Goal: Check status

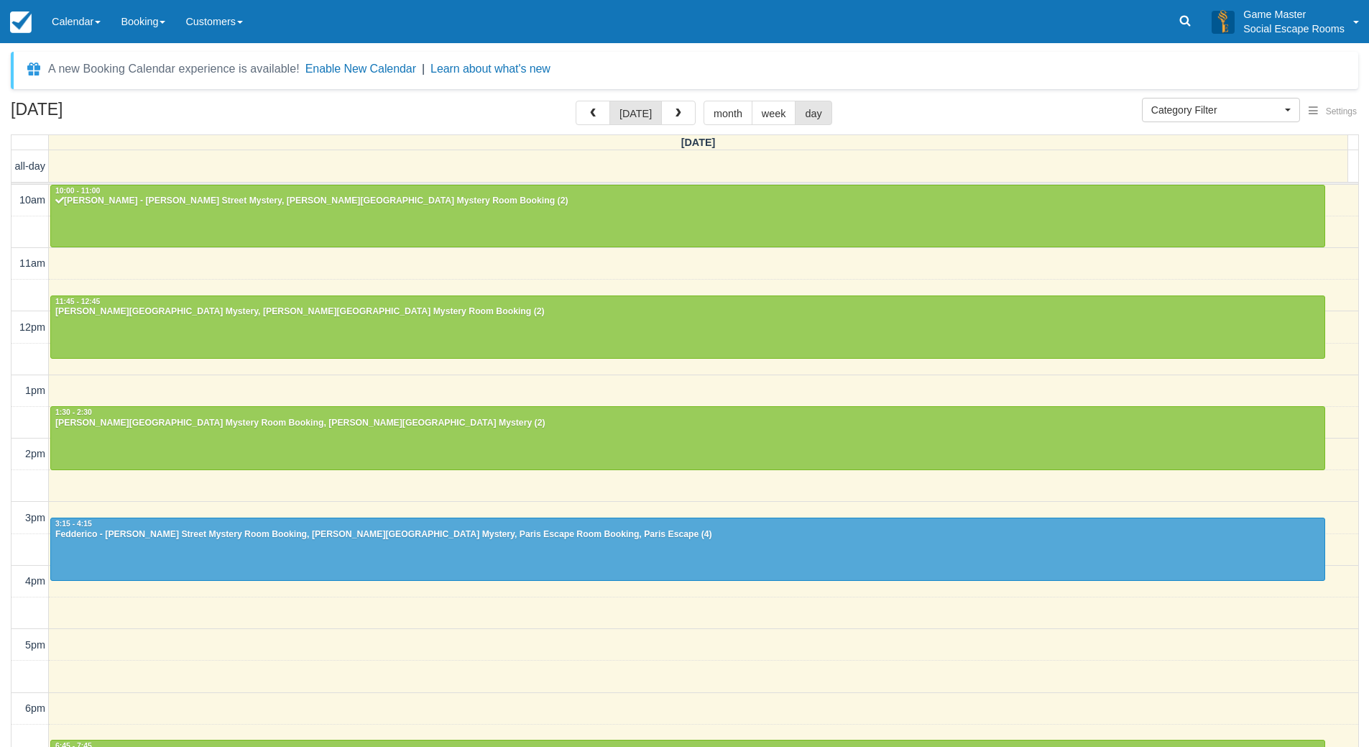
select select
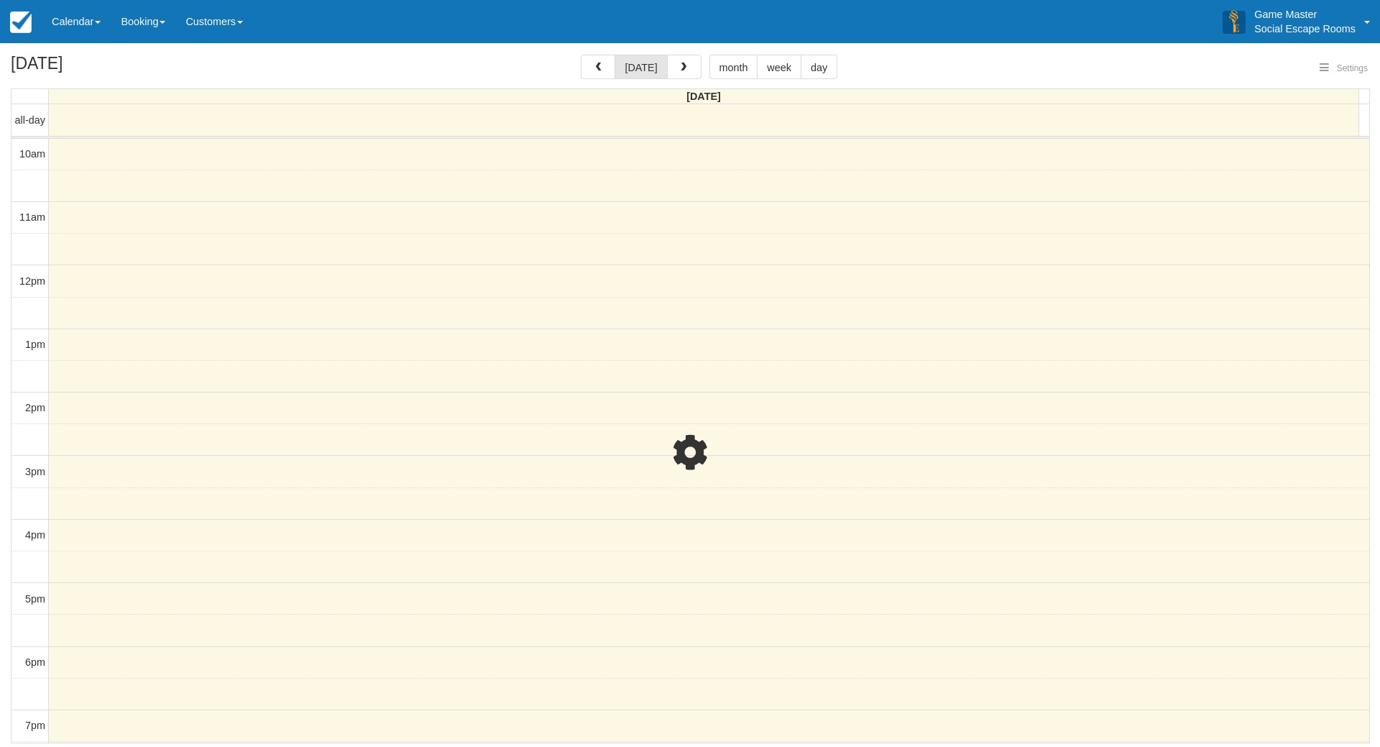
select select
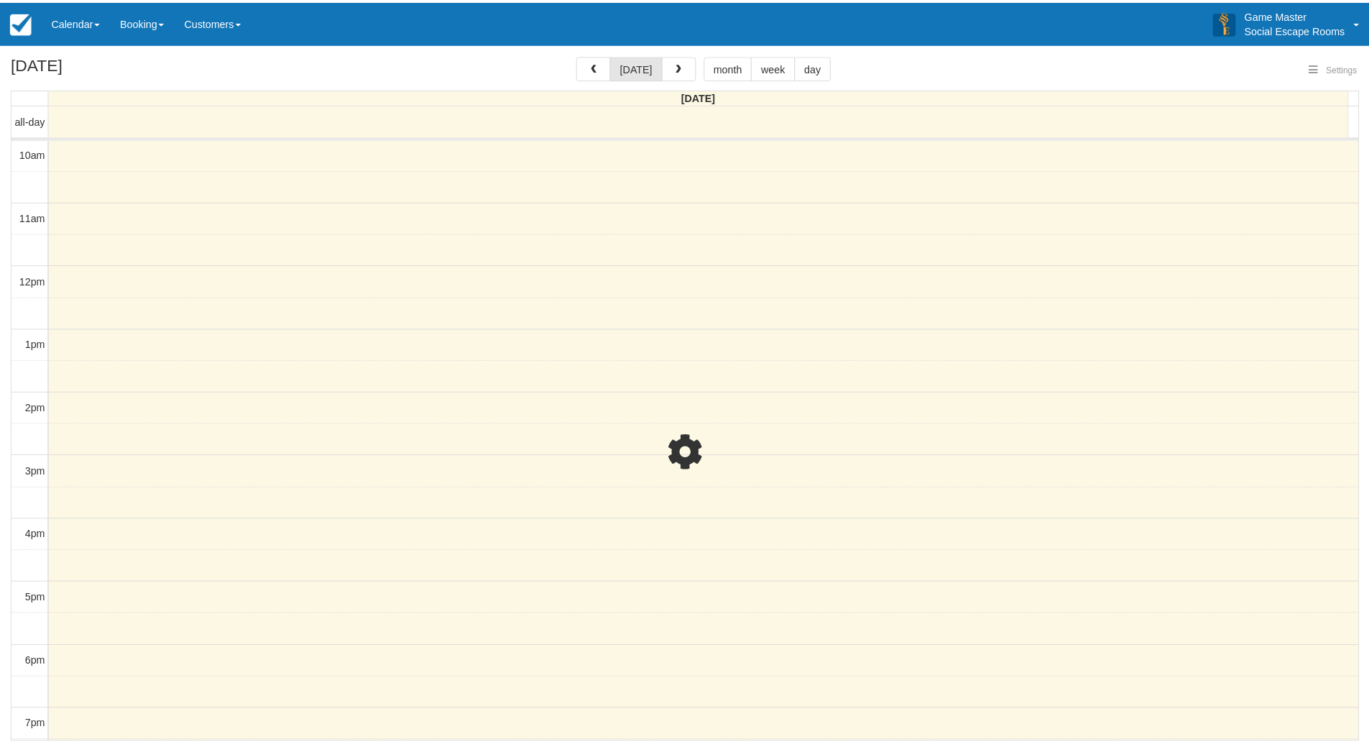
scroll to position [190, 0]
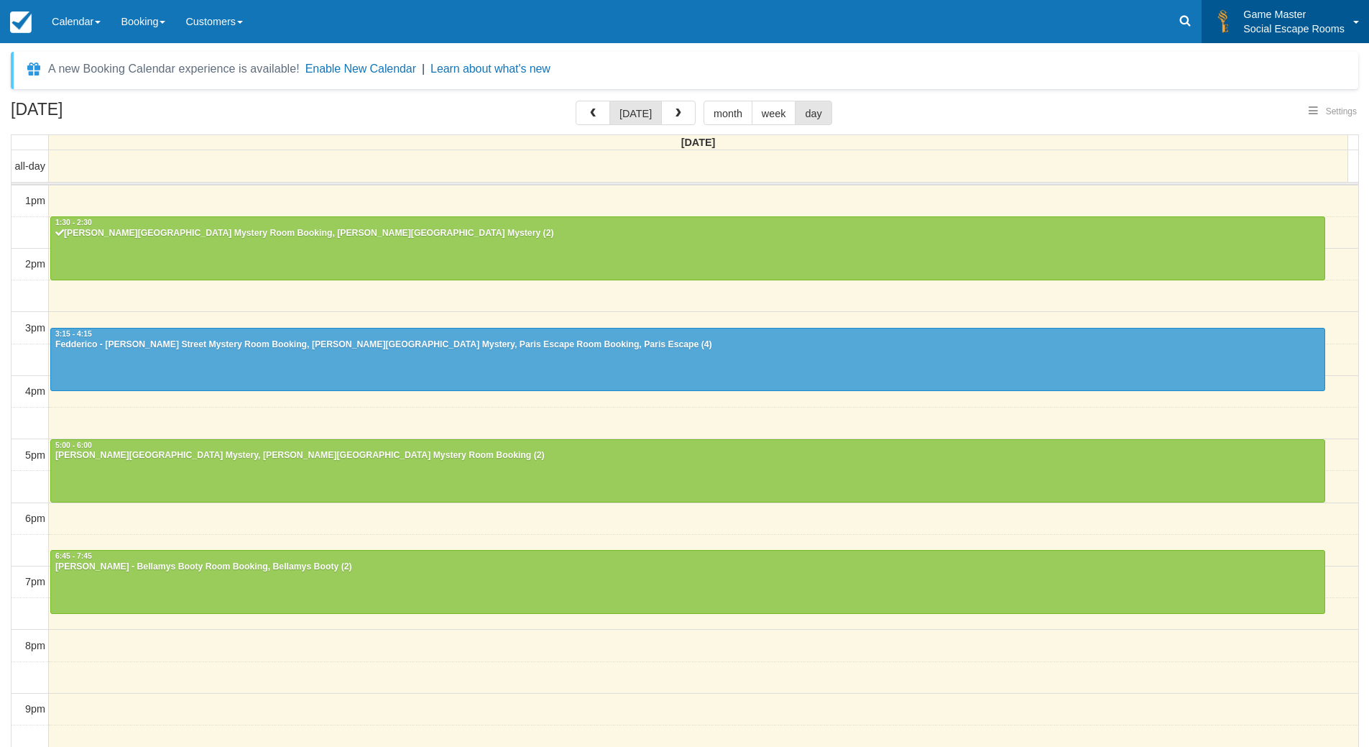
select select
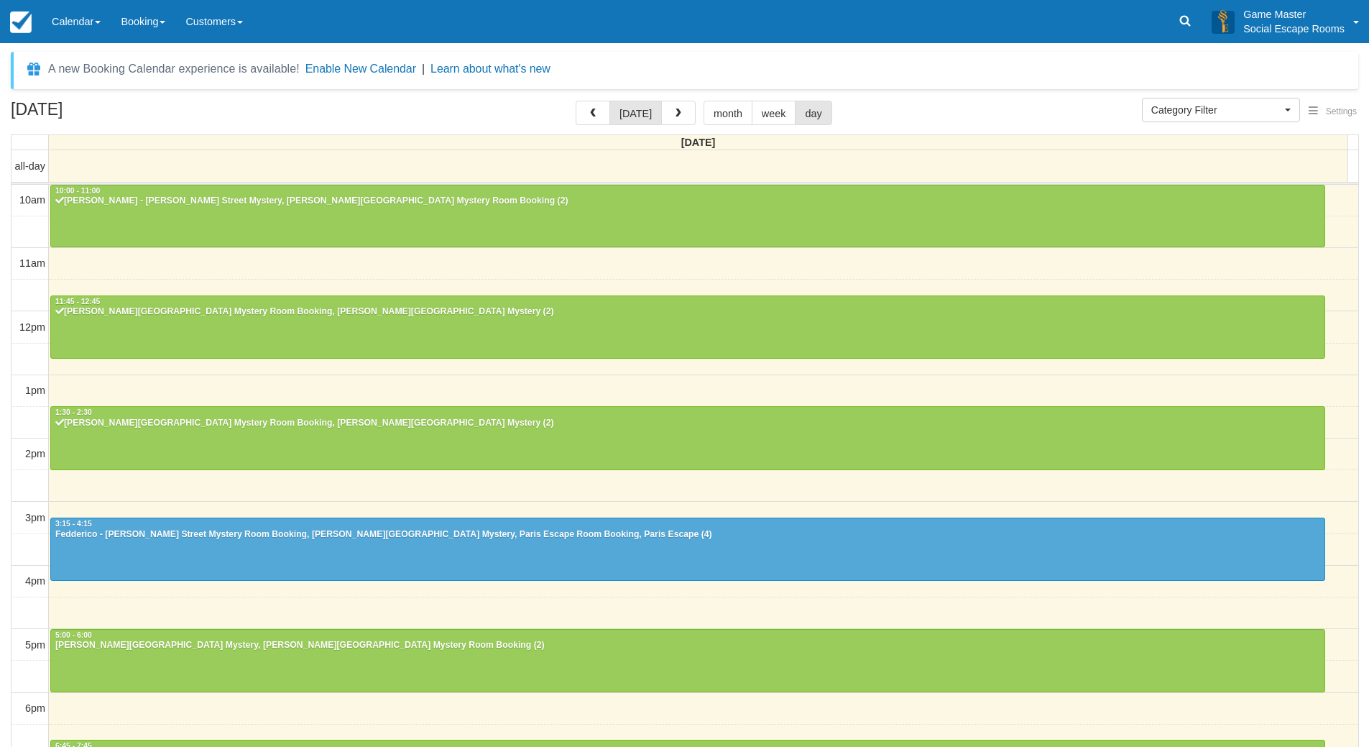
select select
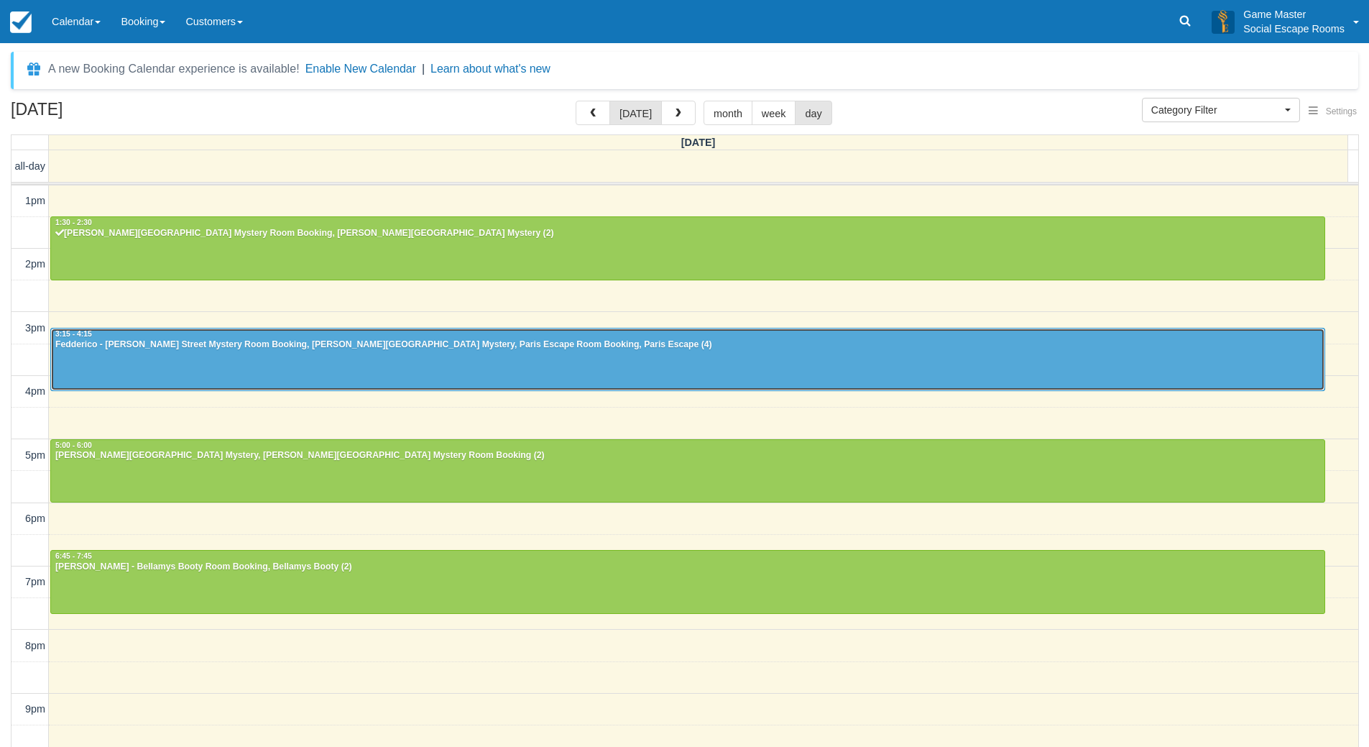
click at [212, 365] on div at bounding box center [687, 359] width 1273 height 62
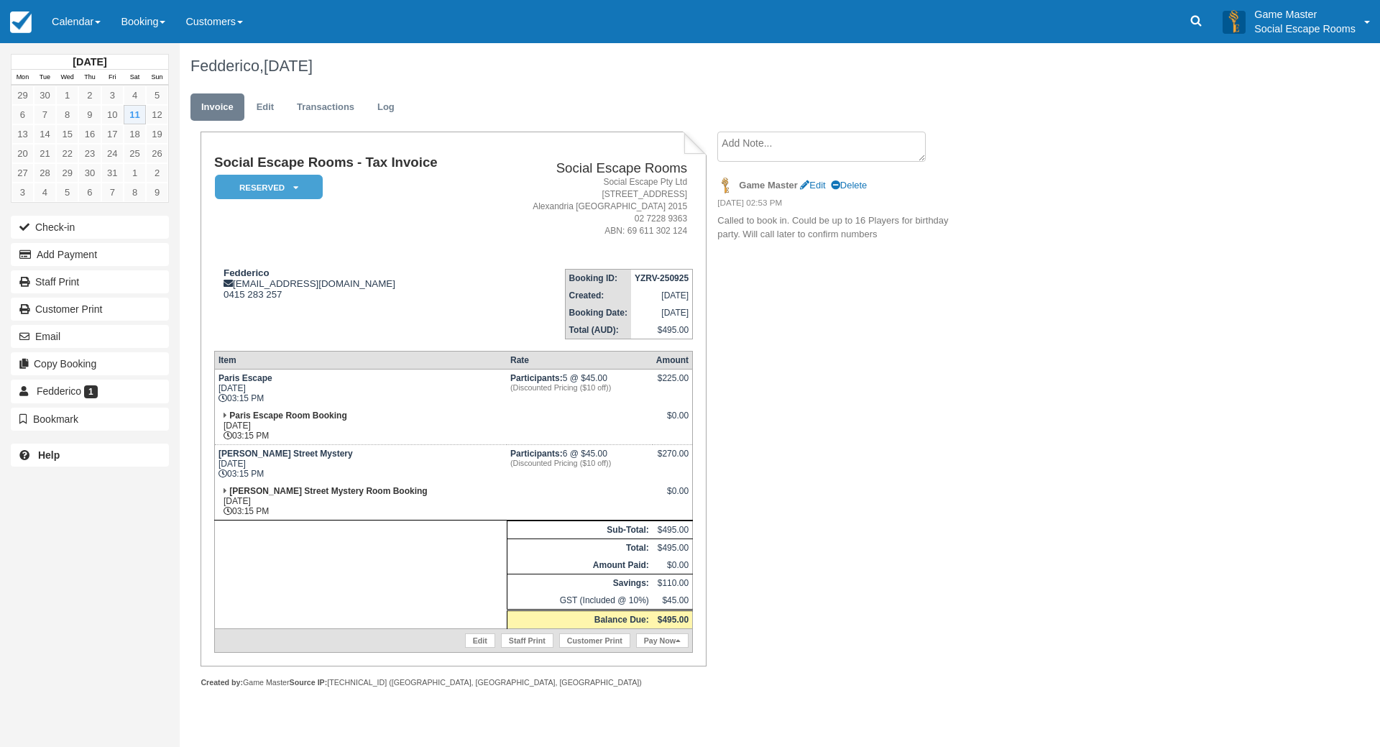
click at [762, 317] on div "Social Escape Rooms - Tax Invoice Reserved   Pending Deposit Paid Blocked for C…" at bounding box center [575, 424] width 790 height 587
drag, startPoint x: 216, startPoint y: 271, endPoint x: 285, endPoint y: 271, distance: 69.0
click at [285, 271] on div "Fedderico fed@studiodgroup.com.au 0415 283 257" at bounding box center [351, 283] width 274 height 32
drag, startPoint x: 283, startPoint y: 274, endPoint x: 214, endPoint y: 275, distance: 69.0
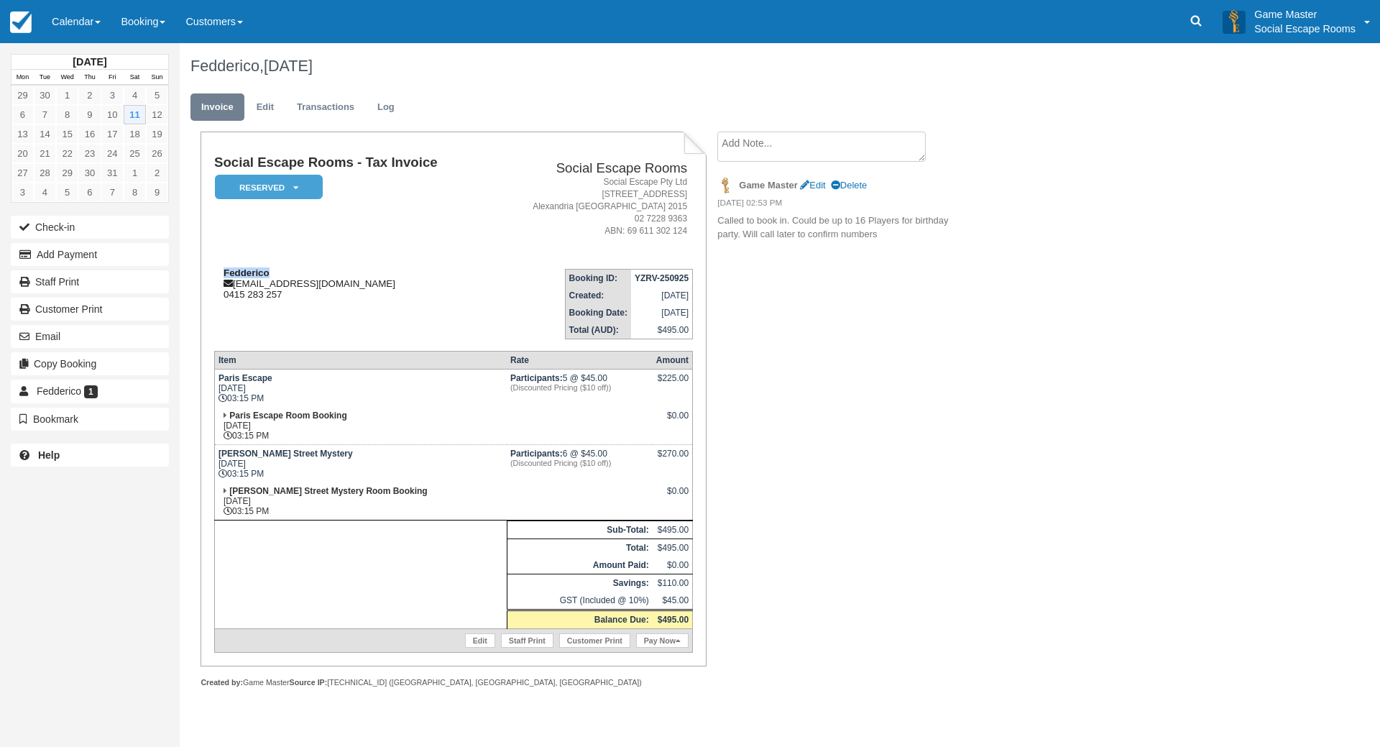
click at [214, 275] on div "Fedderico fed@studiodgroup.com.au 0415 283 257" at bounding box center [351, 283] width 274 height 32
click at [276, 267] on div "Fedderico fed@studiodgroup.com.au 0415 283 257" at bounding box center [351, 283] width 274 height 32
click at [95, 23] on link "Calendar" at bounding box center [76, 21] width 69 height 43
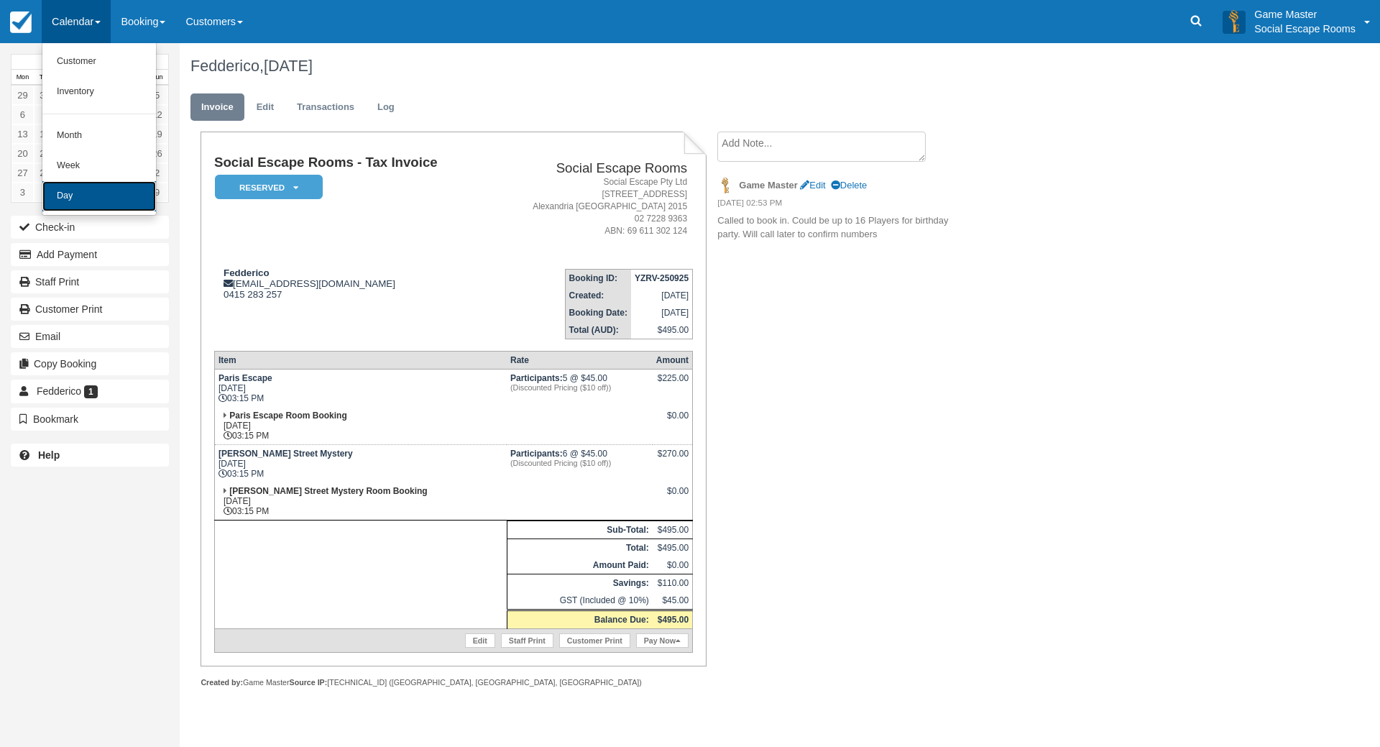
click at [114, 195] on link "Day" at bounding box center [99, 196] width 114 height 30
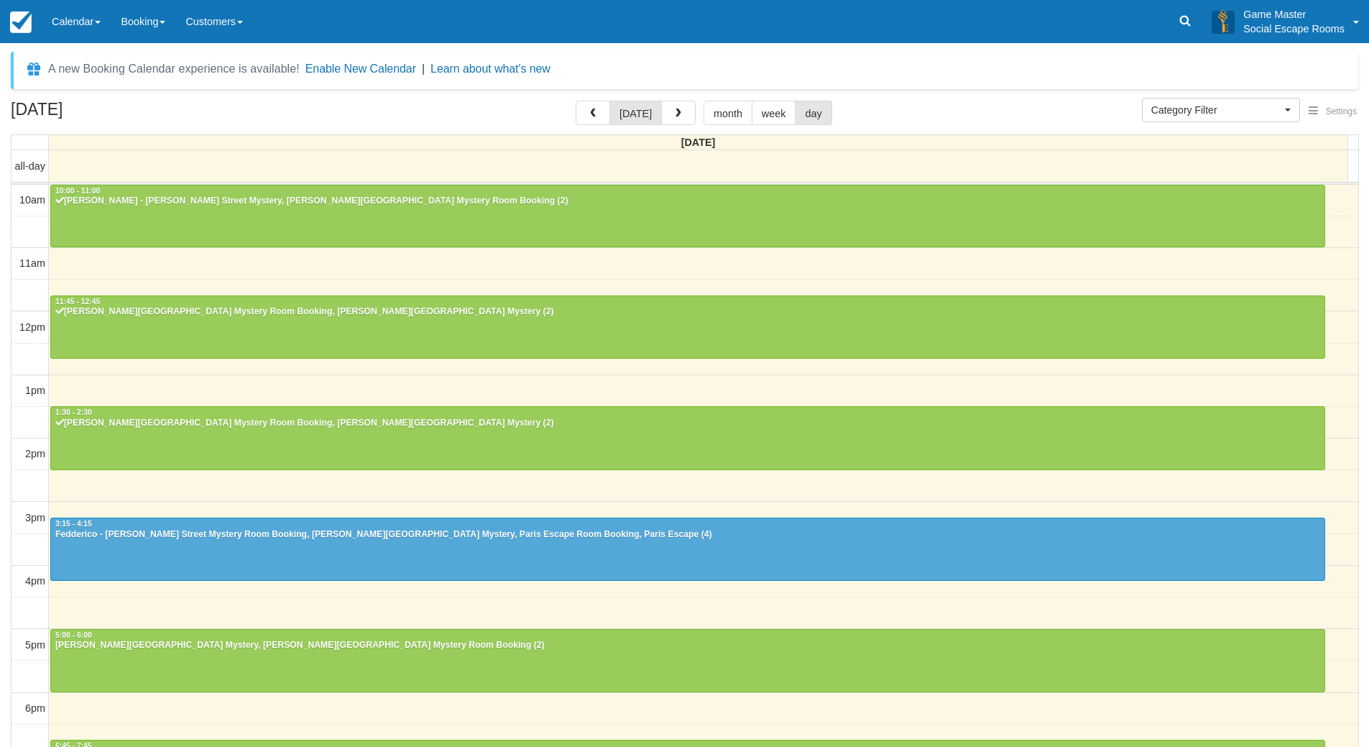
select select
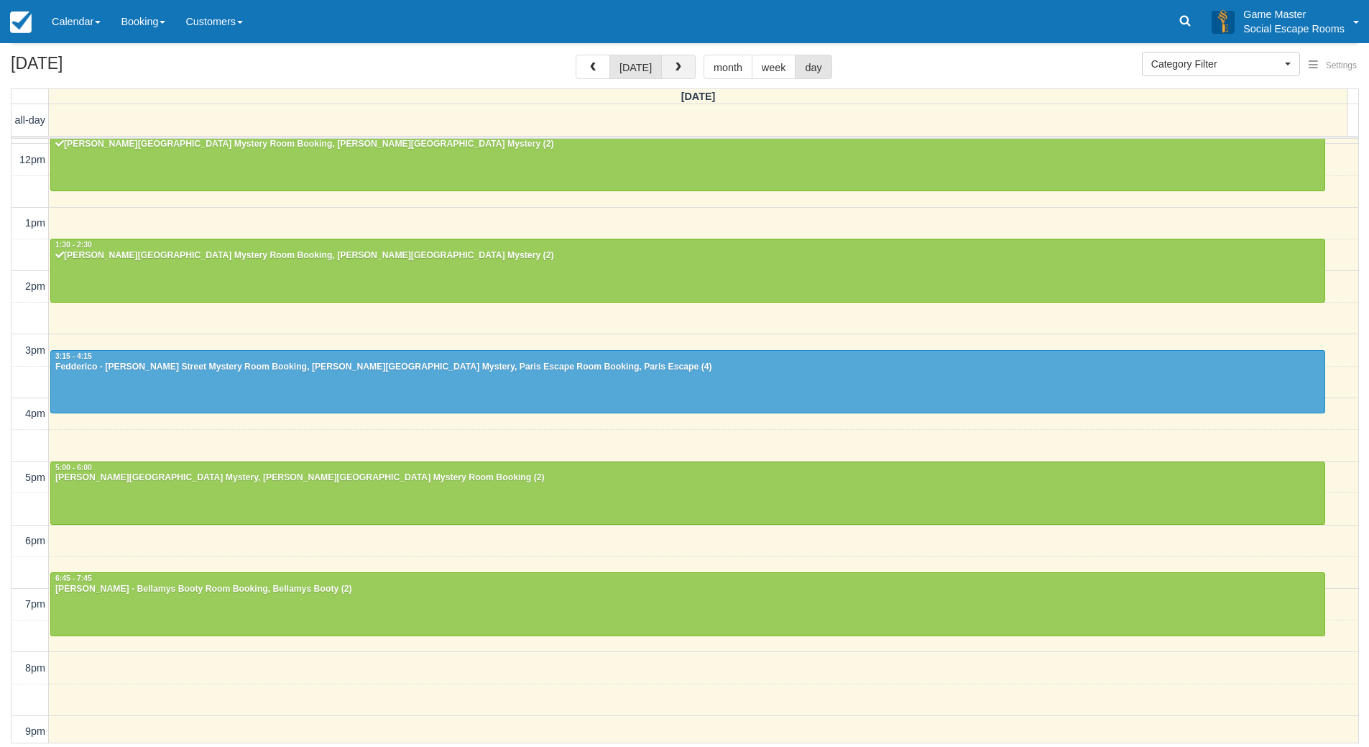
scroll to position [117, 0]
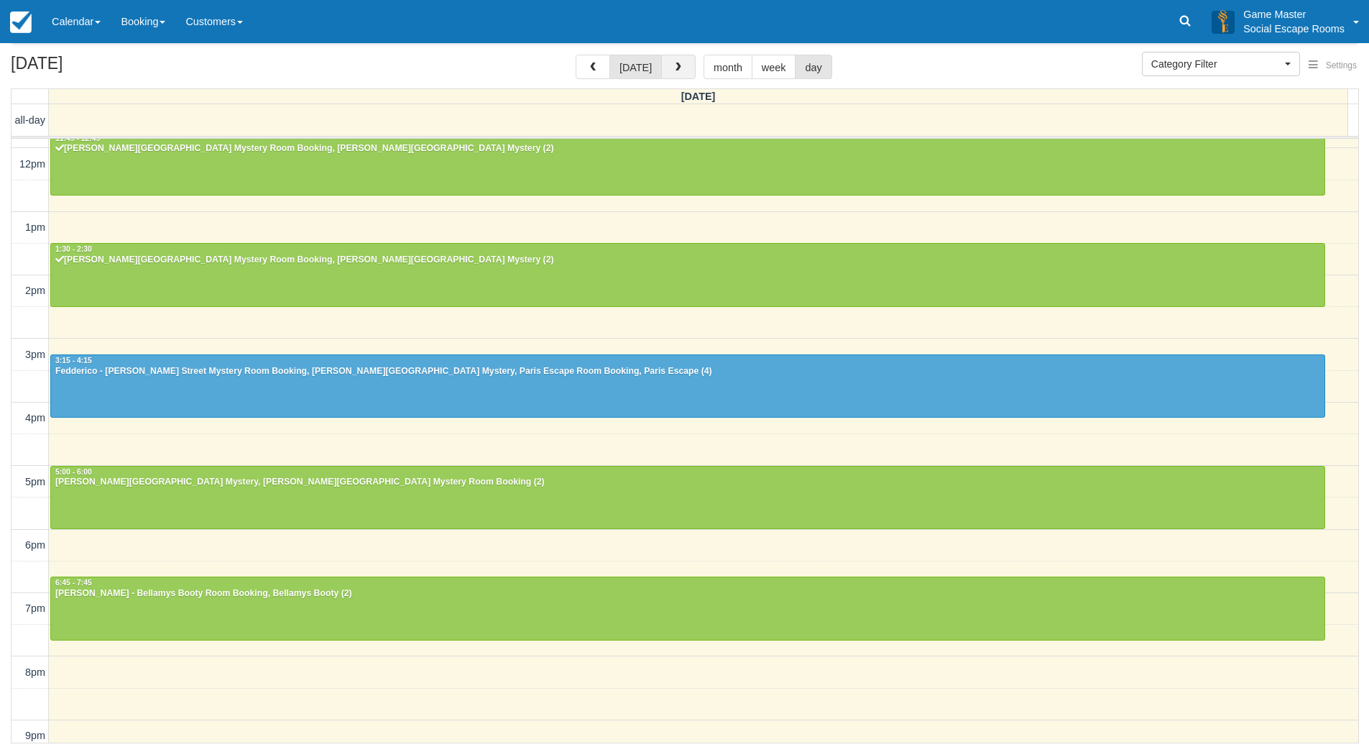
click at [685, 60] on button "button" at bounding box center [678, 67] width 34 height 24
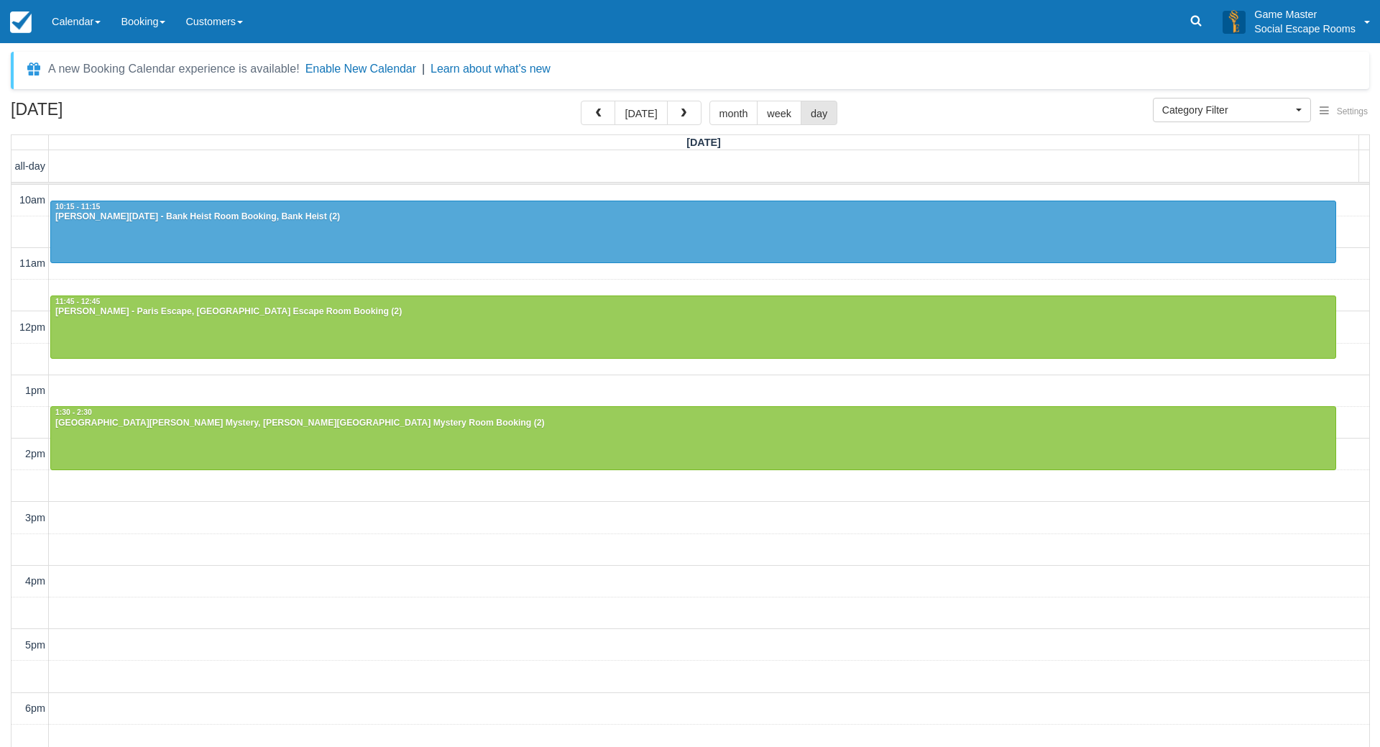
select select
click at [631, 105] on button "[DATE]" at bounding box center [635, 113] width 52 height 24
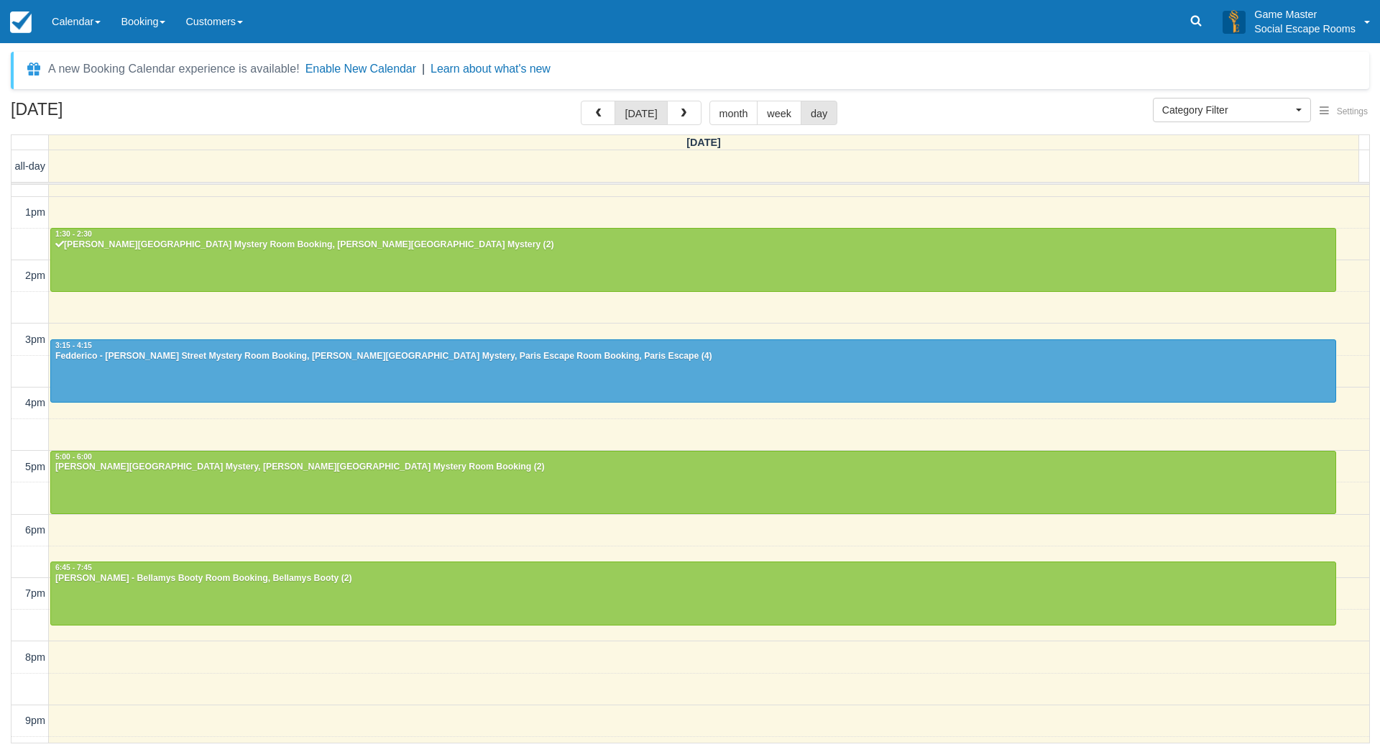
scroll to position [191, 0]
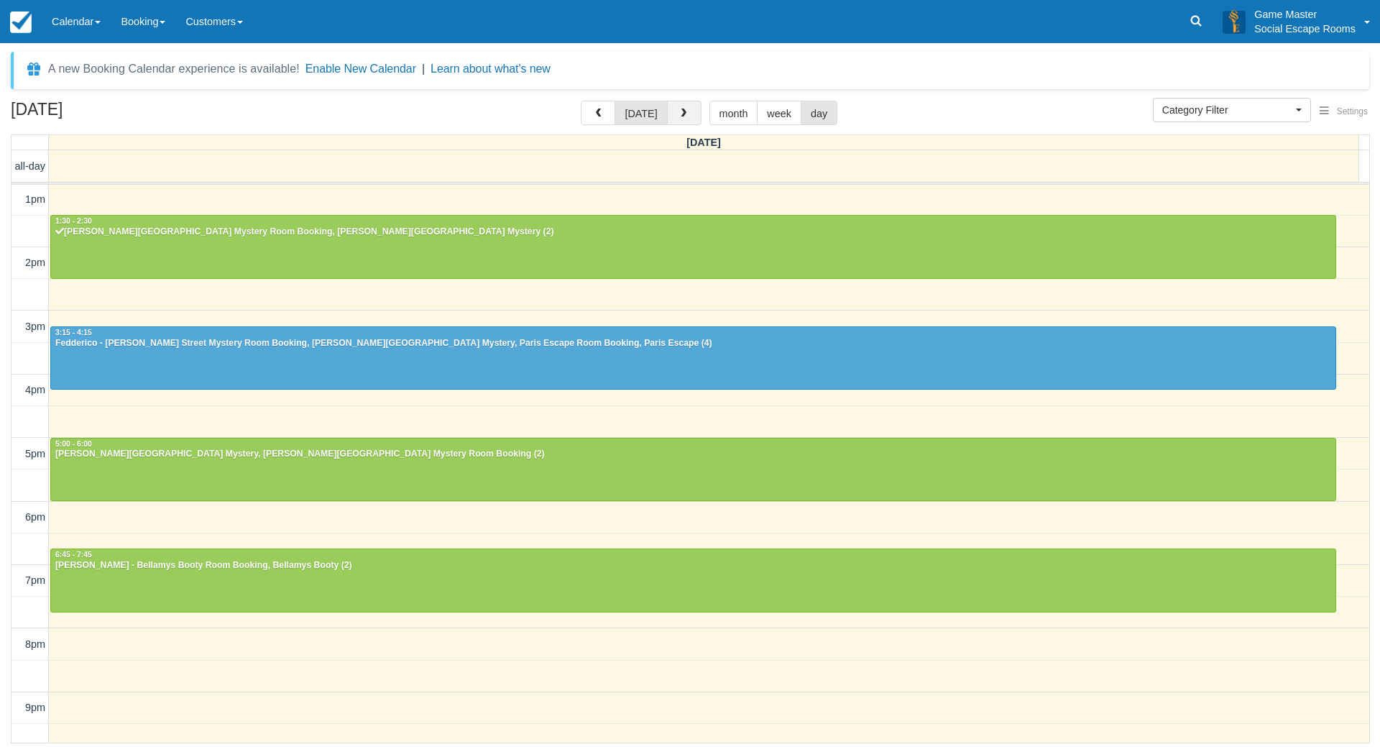
click at [683, 119] on span "button" at bounding box center [683, 114] width 10 height 10
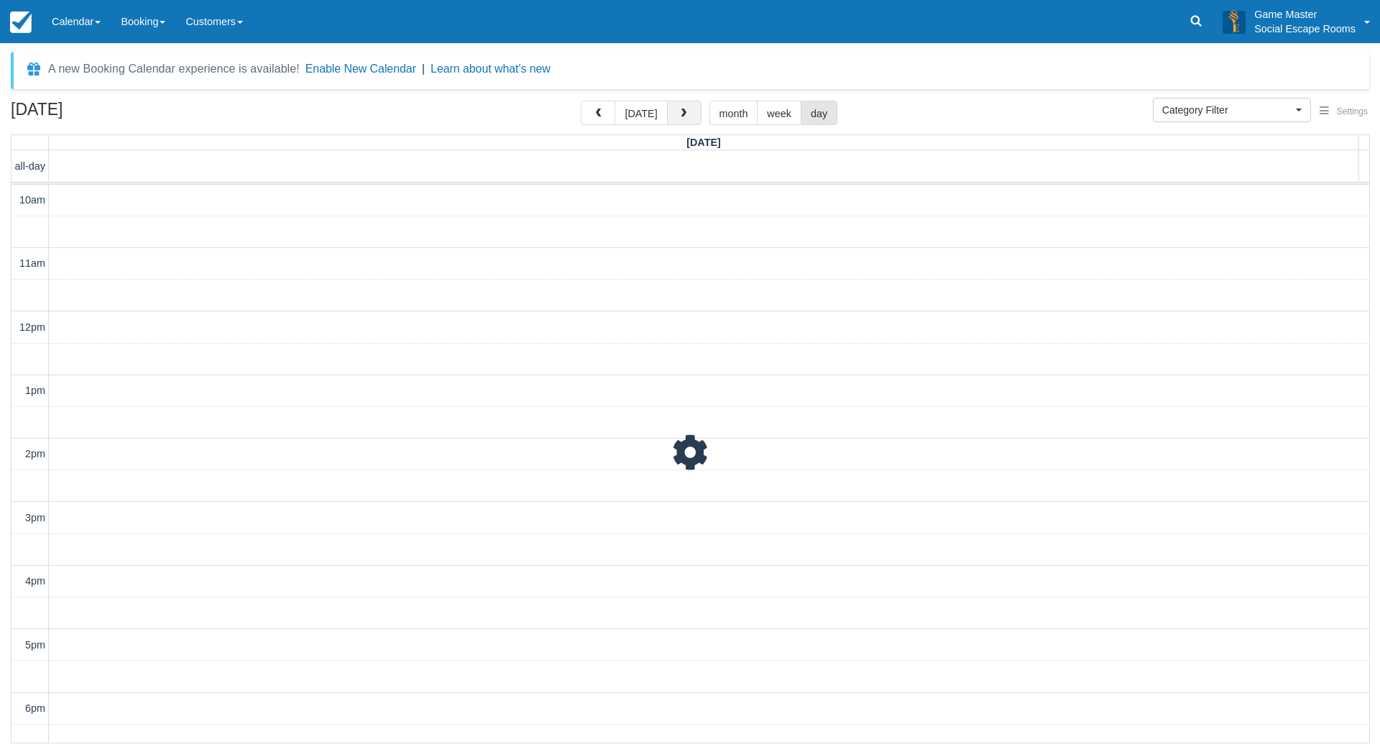
scroll to position [191, 0]
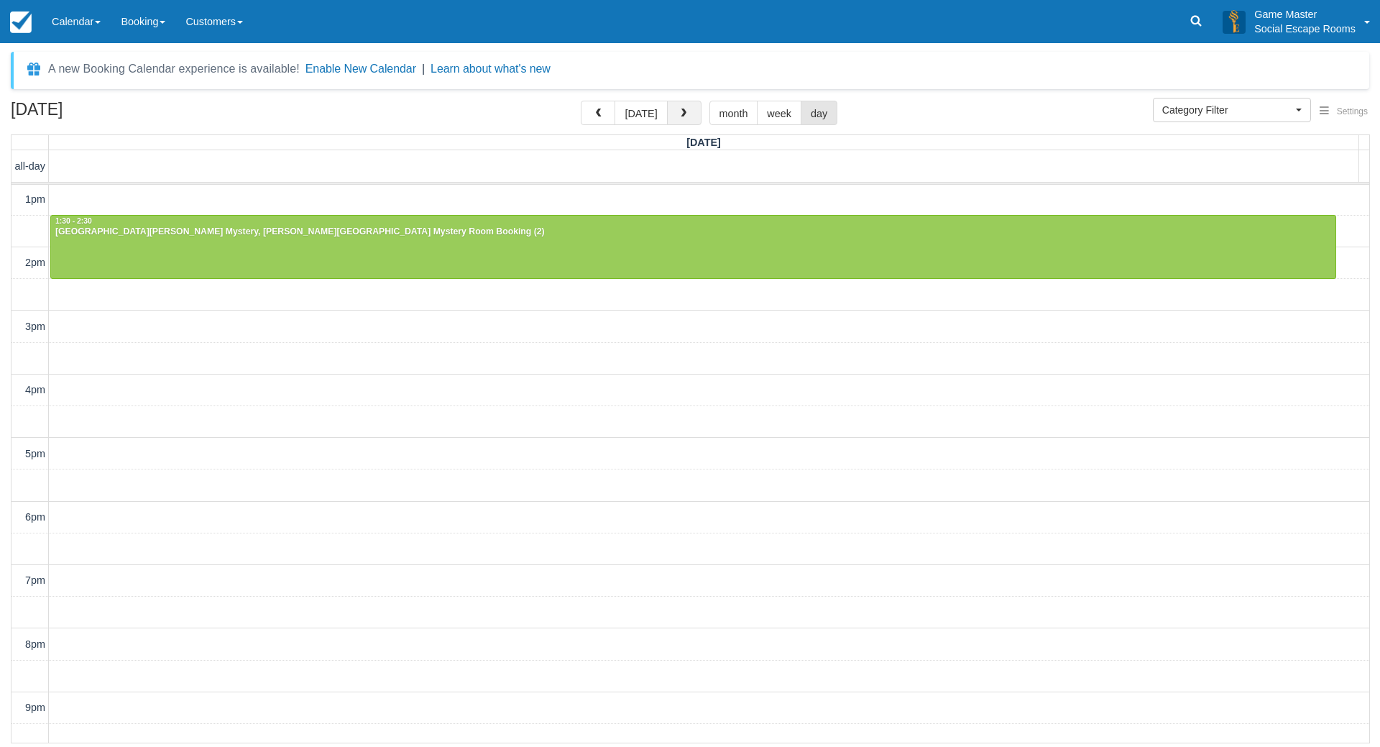
click at [683, 119] on span "button" at bounding box center [683, 114] width 10 height 10
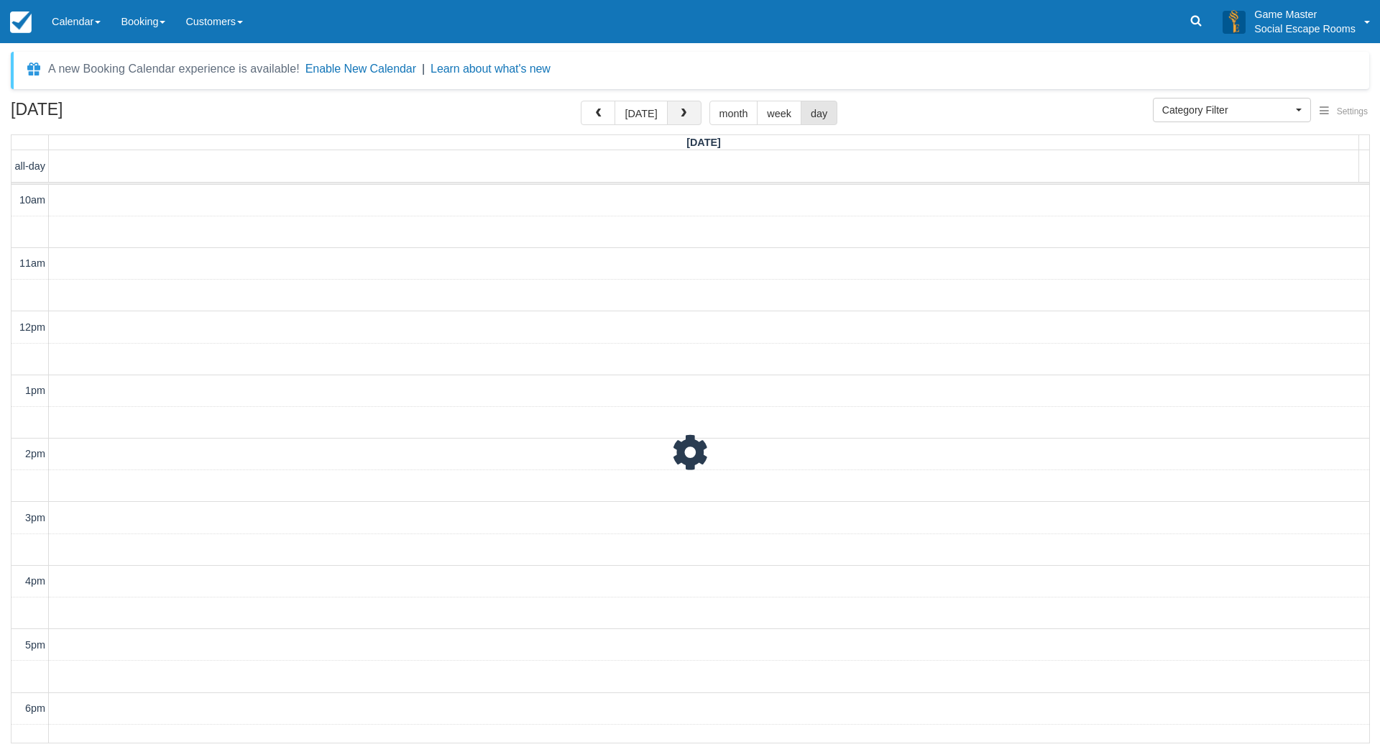
scroll to position [191, 0]
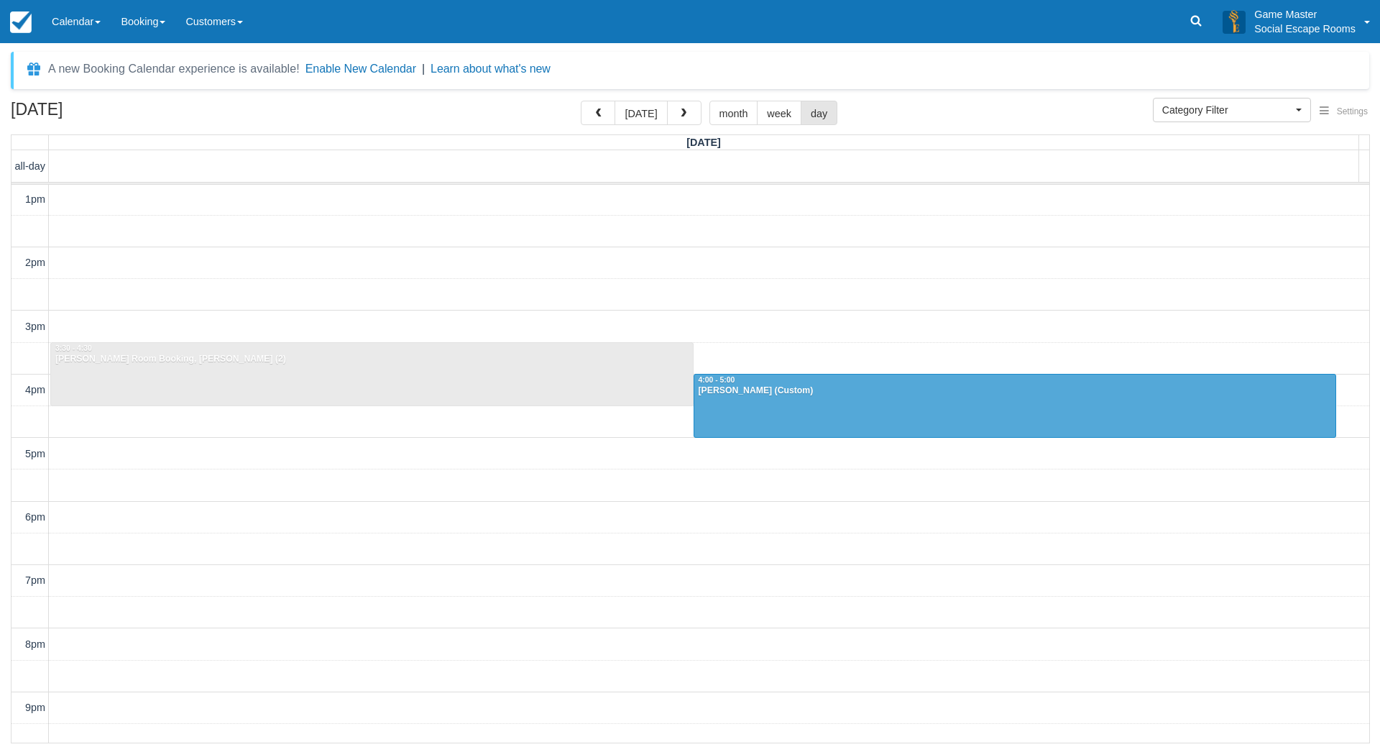
click at [630, 112] on button "[DATE]" at bounding box center [640, 113] width 52 height 24
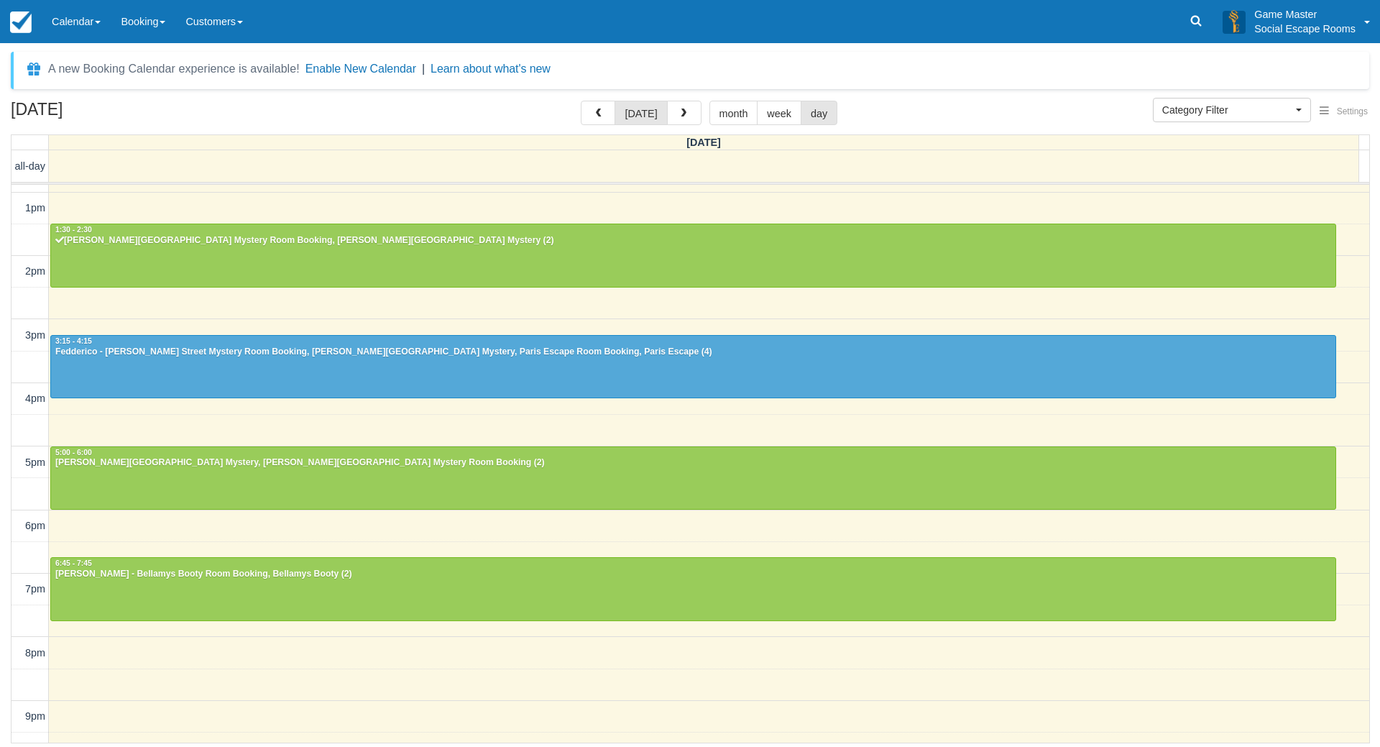
scroll to position [216, 0]
